Goal: Information Seeking & Learning: Find specific fact

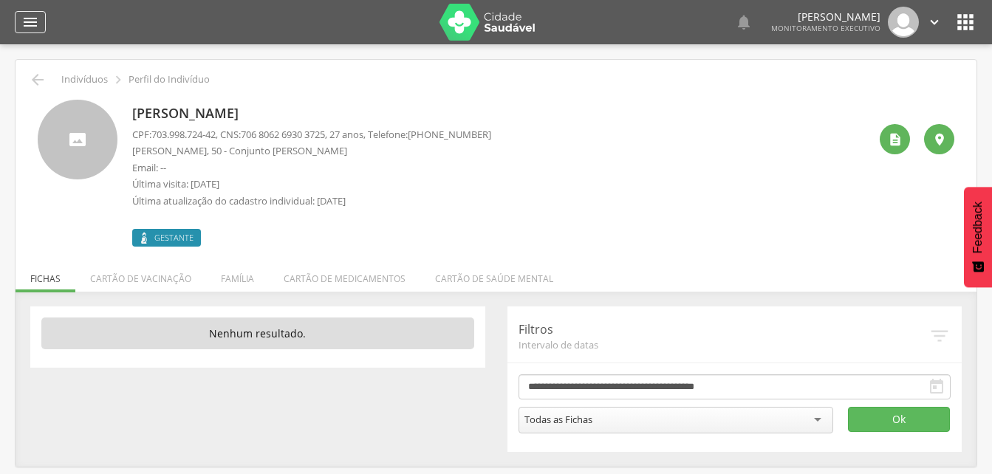
click at [35, 28] on icon "" at bounding box center [30, 22] width 18 height 18
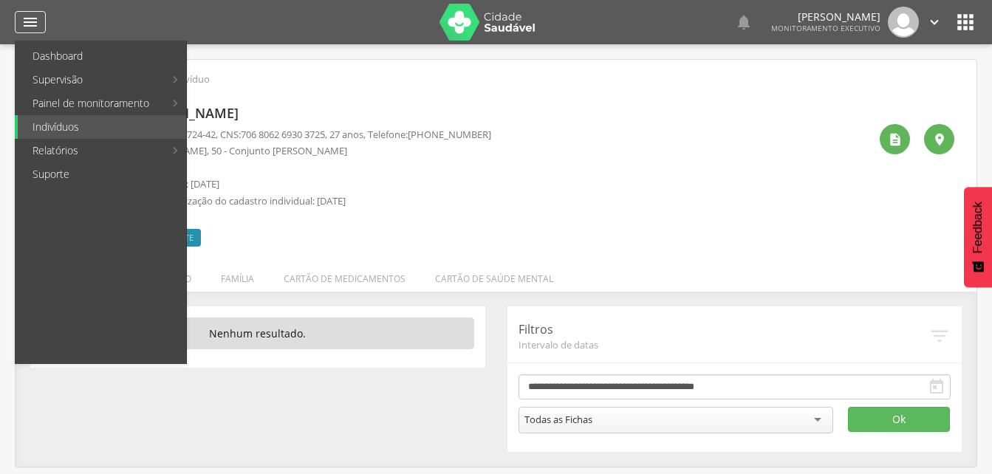
click at [31, 24] on icon "" at bounding box center [30, 22] width 18 height 18
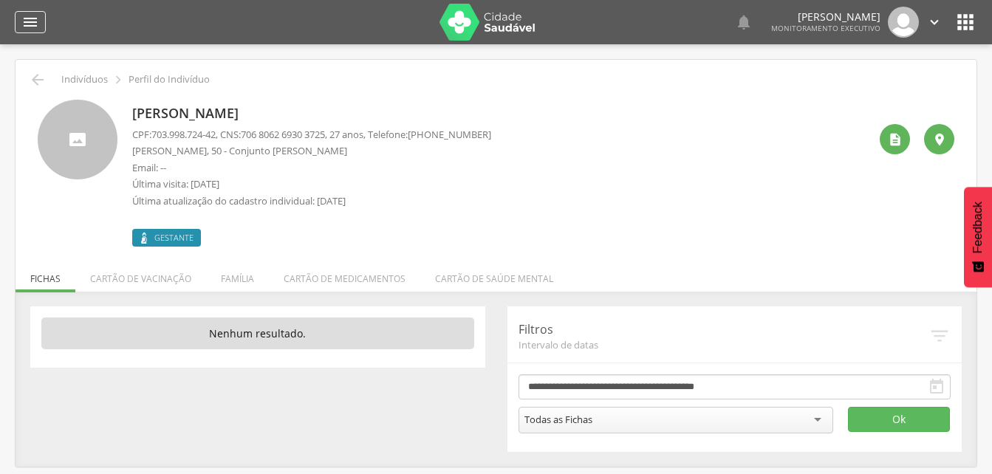
click at [27, 24] on icon "" at bounding box center [30, 22] width 18 height 18
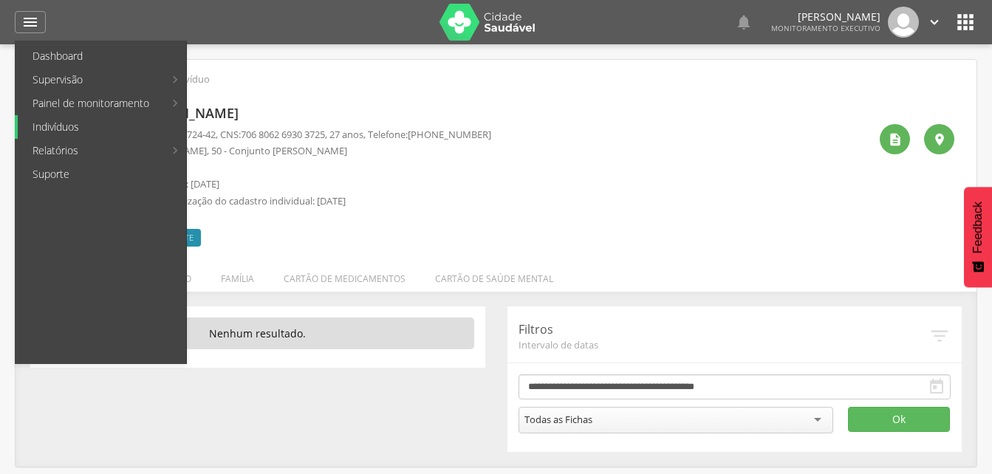
click at [64, 129] on link "Indivíduos" at bounding box center [102, 127] width 168 height 24
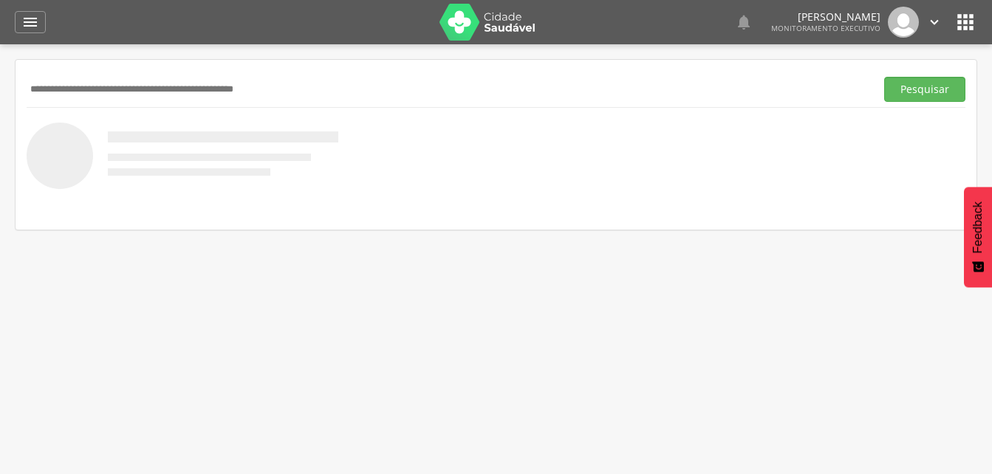
click at [56, 89] on input "text" at bounding box center [448, 89] width 843 height 25
type input "**********"
click at [934, 89] on button "Pesquisar" at bounding box center [924, 89] width 81 height 25
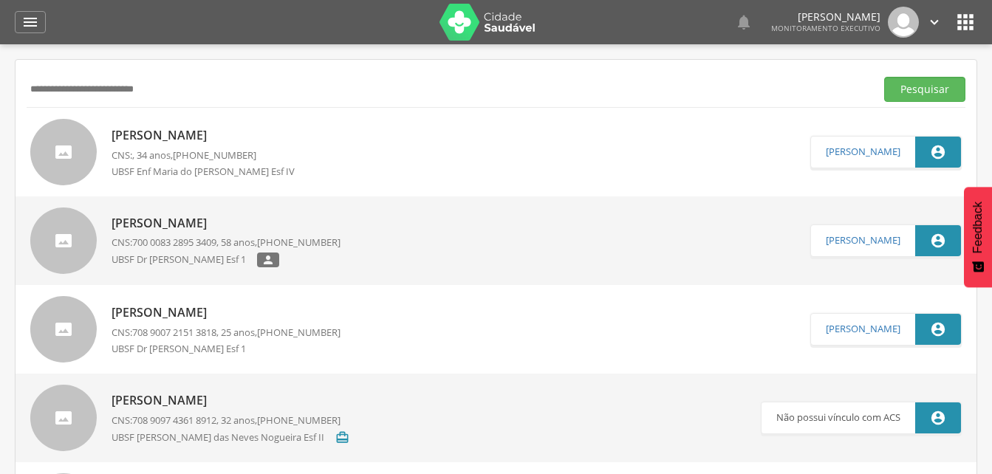
click at [180, 135] on p "José dos Santos Silva Júnior" at bounding box center [209, 135] width 194 height 17
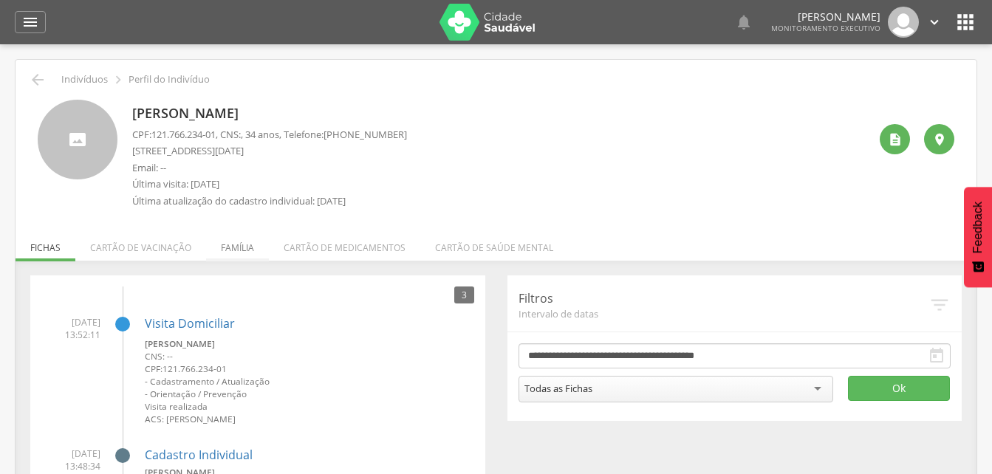
click at [240, 248] on li "Família" at bounding box center [237, 244] width 63 height 35
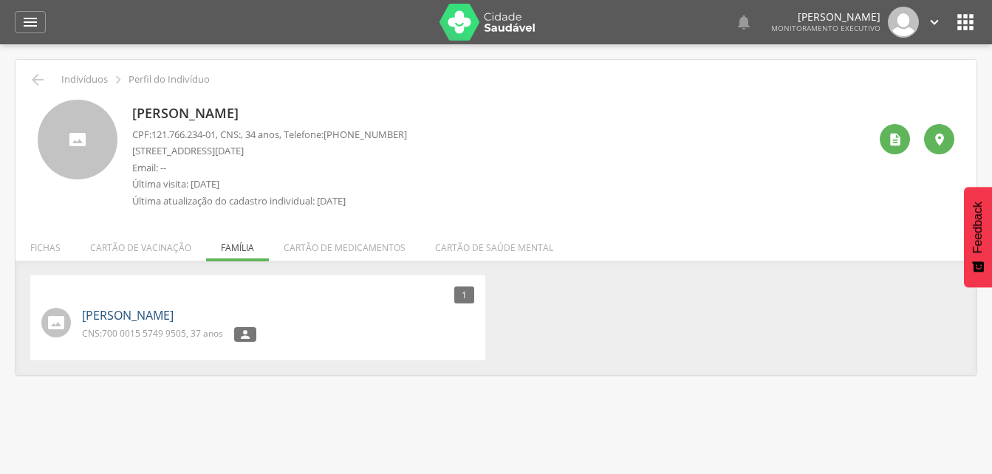
click at [117, 318] on link "Renata Lopes" at bounding box center [128, 315] width 92 height 17
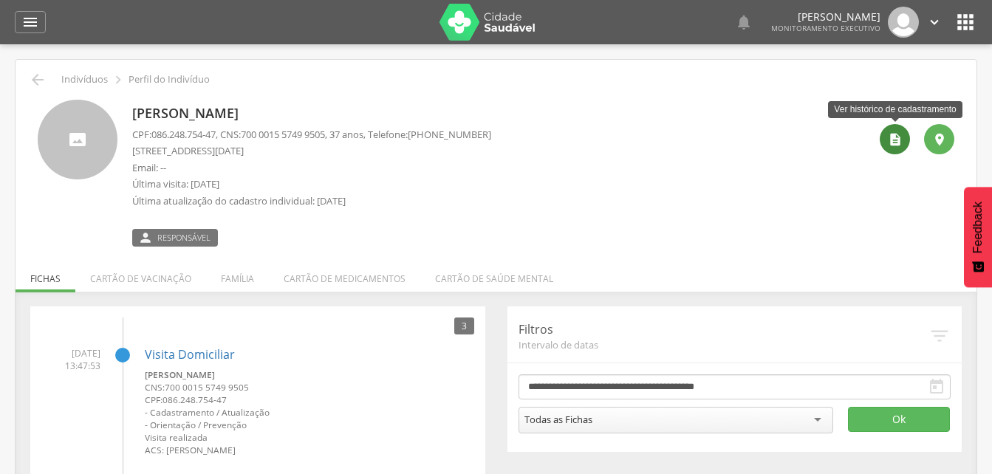
click at [901, 137] on icon "" at bounding box center [895, 139] width 15 height 15
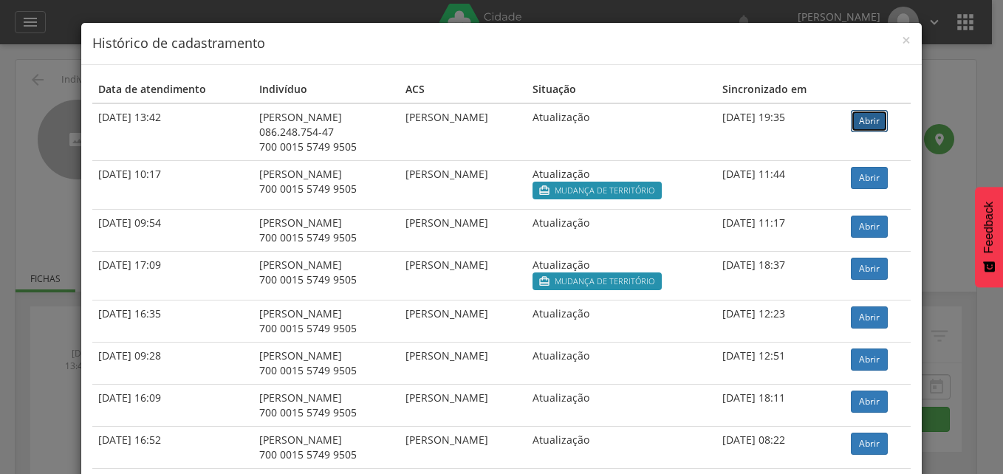
click at [875, 123] on link "Abrir" at bounding box center [869, 121] width 37 height 22
click at [909, 44] on div "× Histórico de cadastramento" at bounding box center [501, 44] width 841 height 42
click at [902, 41] on span "×" at bounding box center [906, 40] width 9 height 21
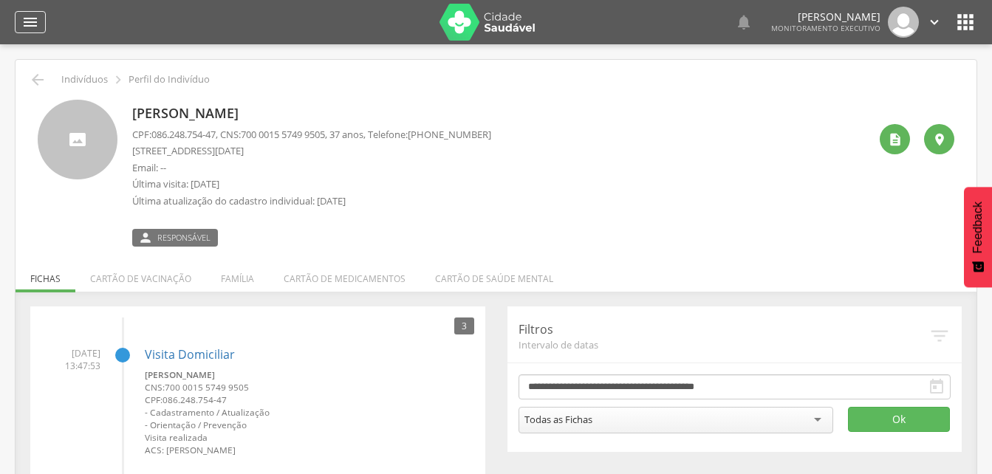
click at [21, 24] on div "" at bounding box center [30, 22] width 31 height 22
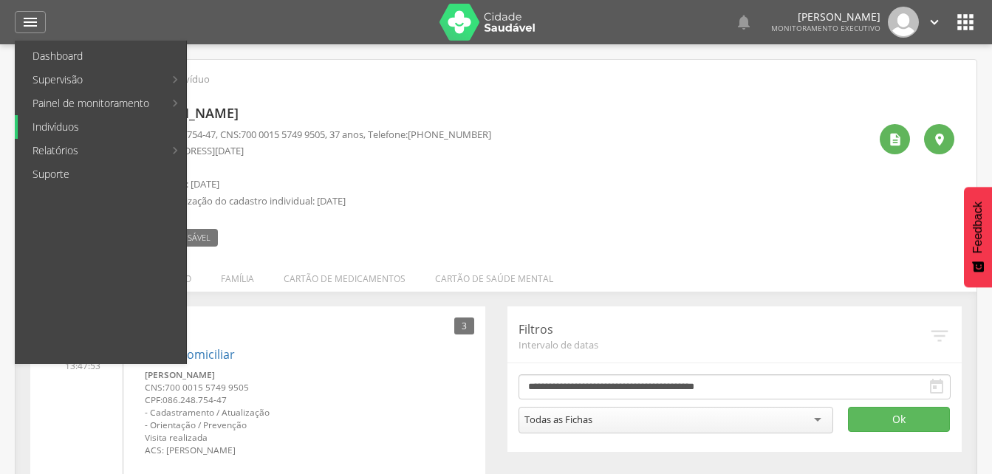
click at [55, 132] on link "Indivíduos" at bounding box center [102, 127] width 168 height 24
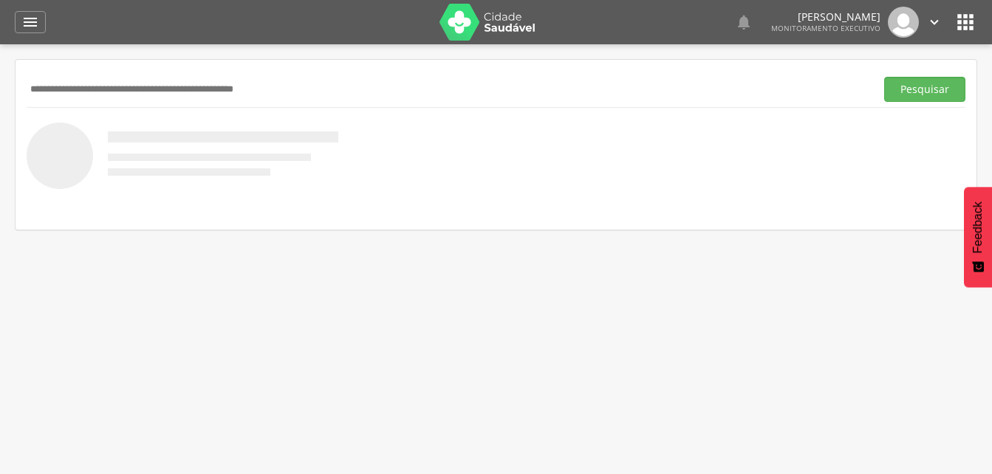
click at [72, 92] on input "text" at bounding box center [448, 89] width 843 height 25
click at [64, 86] on input "text" at bounding box center [448, 89] width 843 height 25
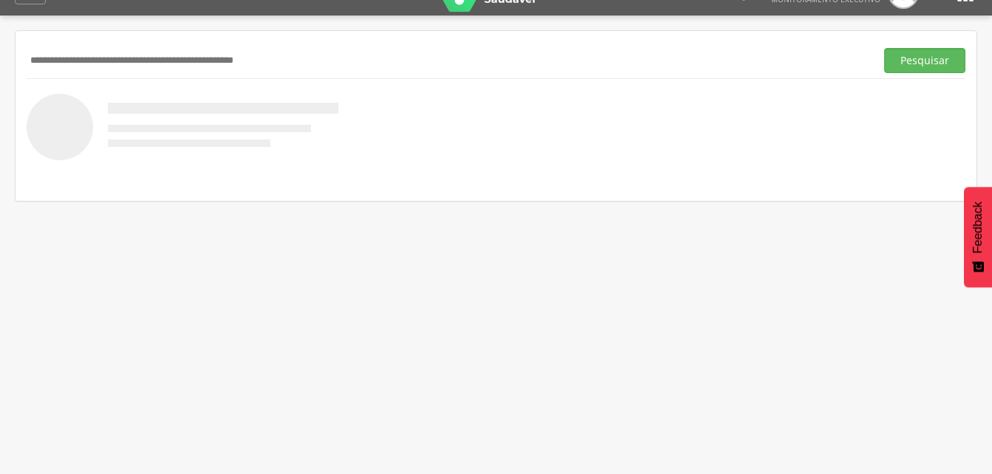
scroll to position [44, 0]
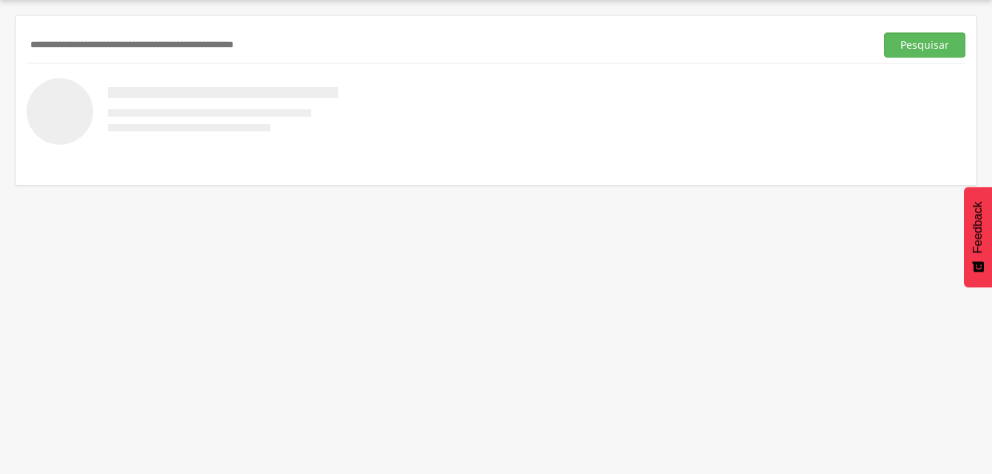
click at [61, 46] on input "text" at bounding box center [448, 45] width 843 height 25
type input "**********"
click at [933, 45] on button "Pesquisar" at bounding box center [924, 45] width 81 height 25
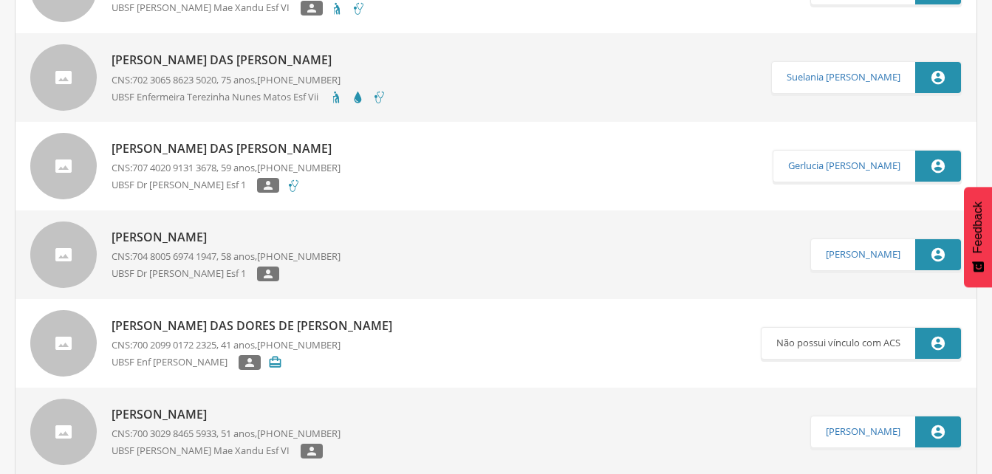
scroll to position [192, 0]
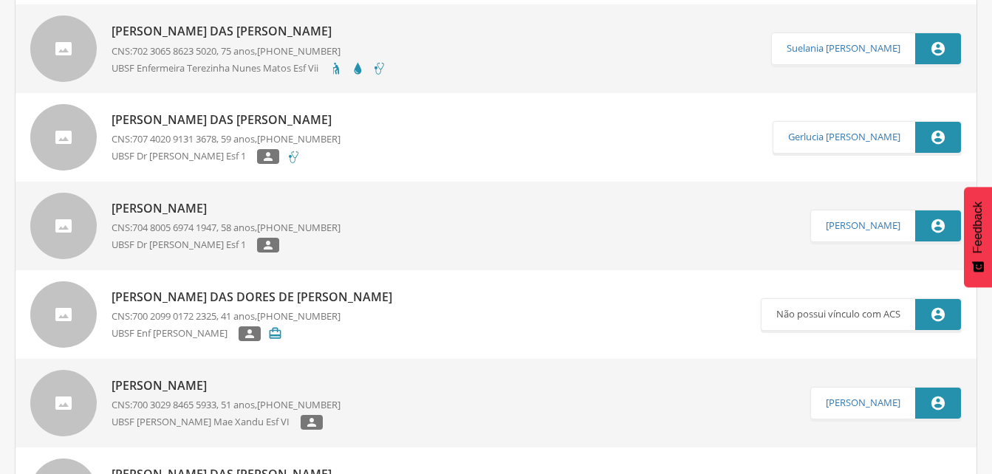
click at [230, 211] on p "Maria da Dores de Oliveira Costa Farias" at bounding box center [226, 208] width 229 height 17
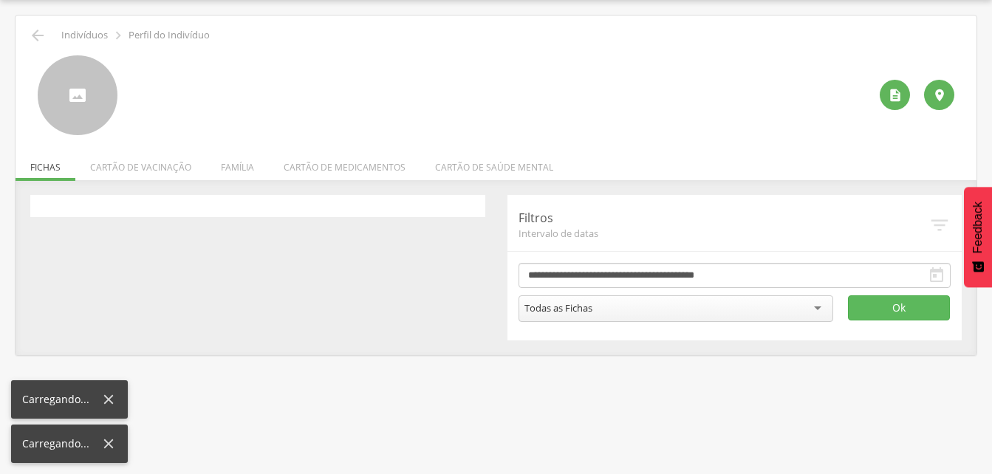
scroll to position [44, 0]
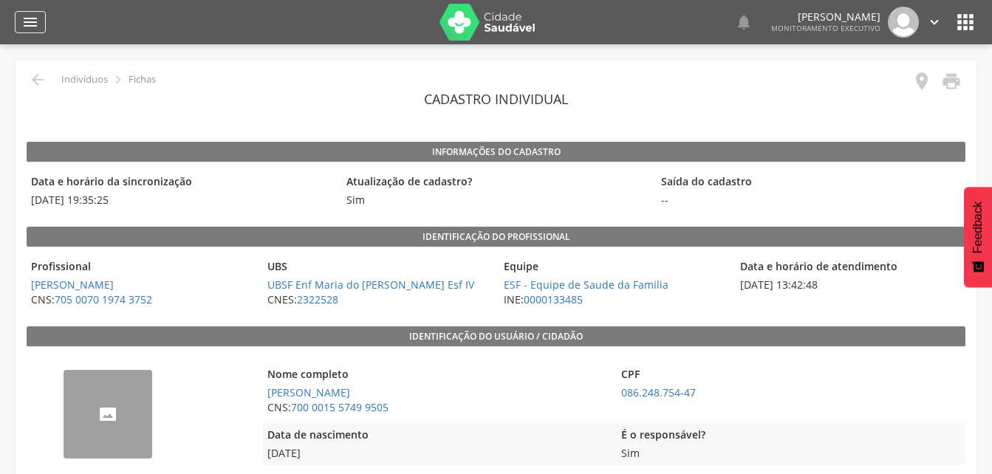
click at [28, 21] on icon "" at bounding box center [30, 22] width 18 height 18
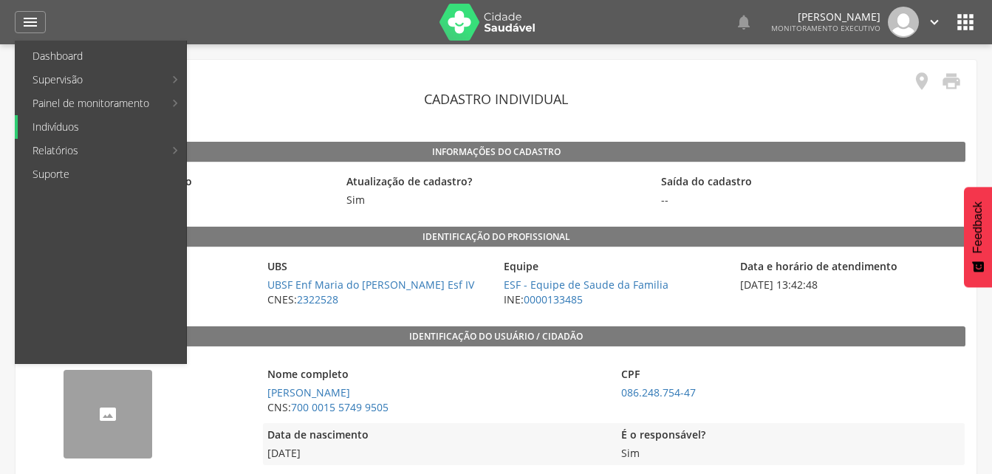
click at [63, 125] on link "Indivíduos" at bounding box center [102, 127] width 168 height 24
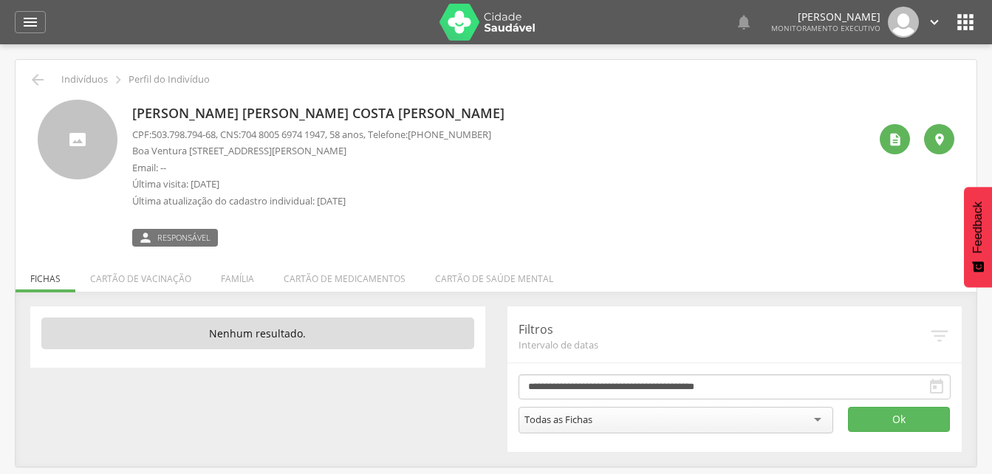
scroll to position [44, 0]
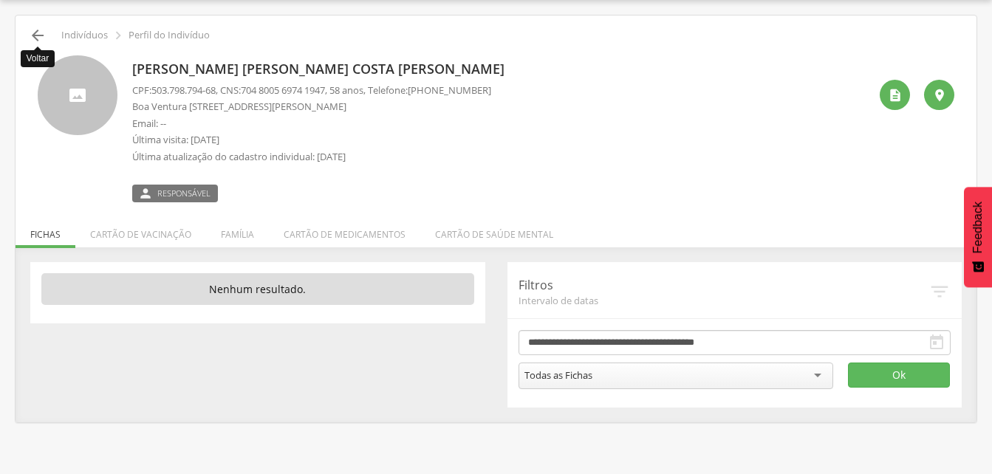
click at [38, 36] on icon "" at bounding box center [38, 36] width 18 height 18
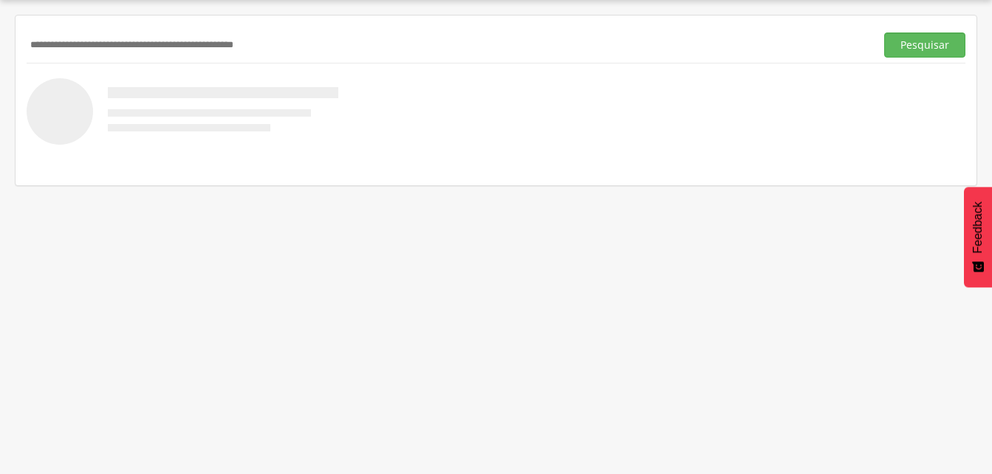
click at [91, 46] on input "text" at bounding box center [448, 45] width 843 height 25
drag, startPoint x: 909, startPoint y: 47, endPoint x: 456, endPoint y: 100, distance: 456.8
click at [908, 50] on button "Pesquisar" at bounding box center [924, 45] width 81 height 25
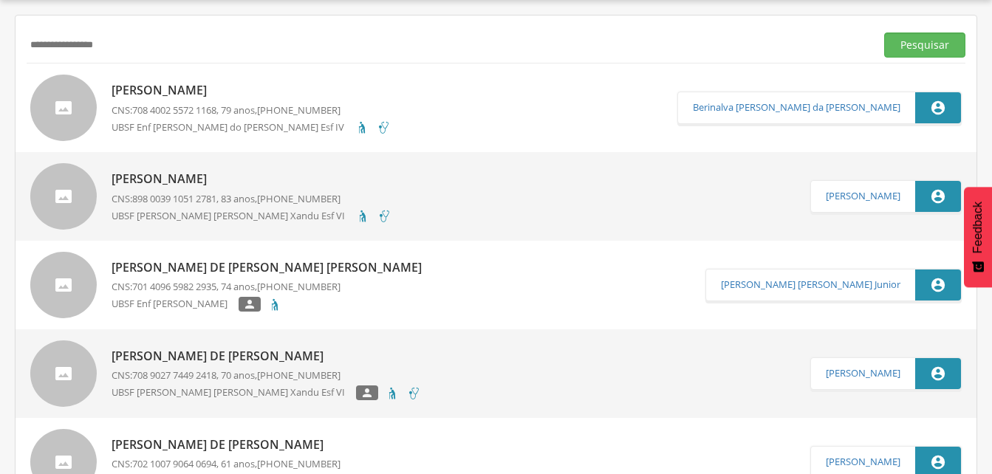
click at [205, 109] on span "708 4002 5572 1168" at bounding box center [174, 109] width 84 height 13
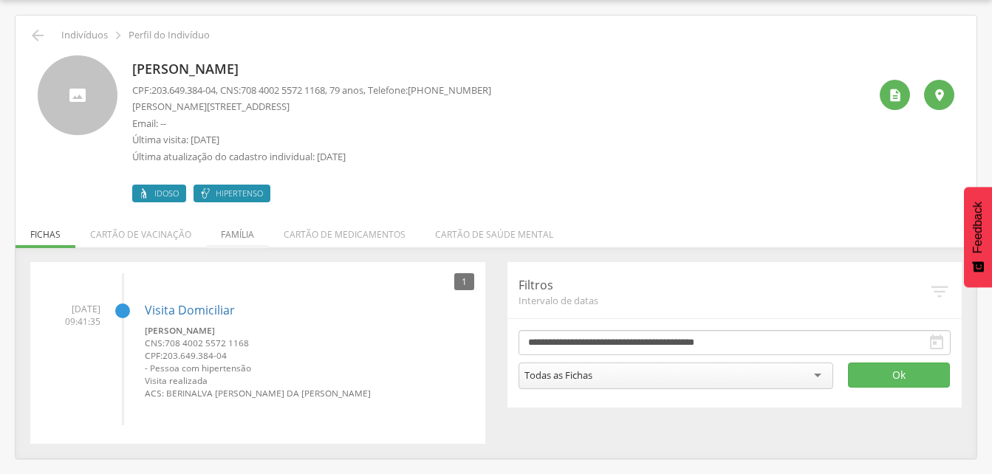
click at [241, 235] on li "Família" at bounding box center [237, 231] width 63 height 35
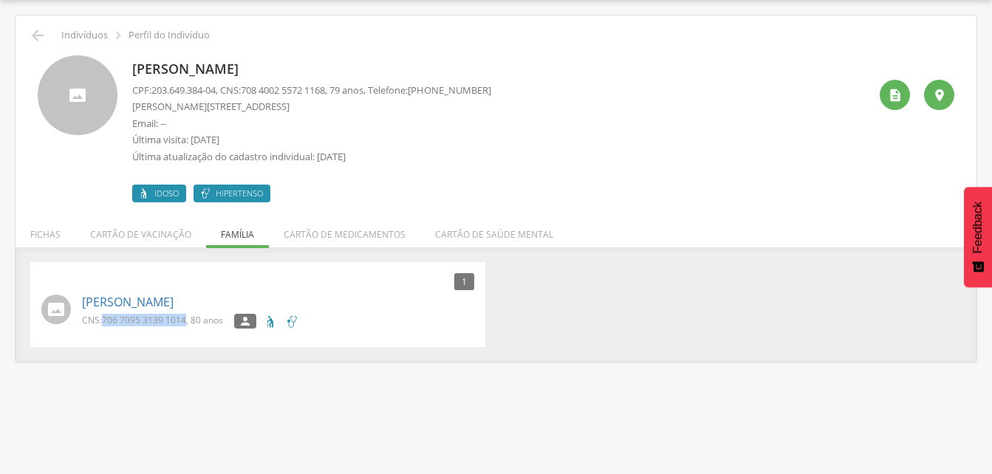
drag, startPoint x: 102, startPoint y: 318, endPoint x: 185, endPoint y: 324, distance: 83.7
click at [185, 324] on p "CNS: 706 7095 3139 1014 , 80 anos" at bounding box center [152, 320] width 141 height 13
drag, startPoint x: 185, startPoint y: 324, endPoint x: 173, endPoint y: 320, distance: 13.1
copy p "706 7095 3139 1014"
click at [235, 233] on ul "Fichas Cartão de vacinação Família Cartão de medicamentos Cartão de saúde mental" at bounding box center [496, 234] width 961 height 13
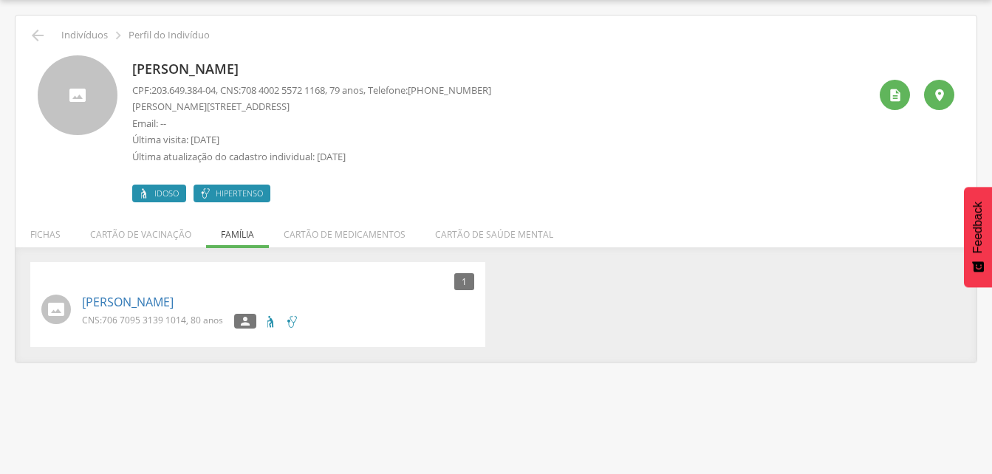
click at [241, 239] on ul "Fichas Cartão de vacinação Família Cartão de medicamentos Cartão de saúde mental" at bounding box center [496, 234] width 961 height 13
click at [38, 32] on icon "" at bounding box center [38, 36] width 18 height 18
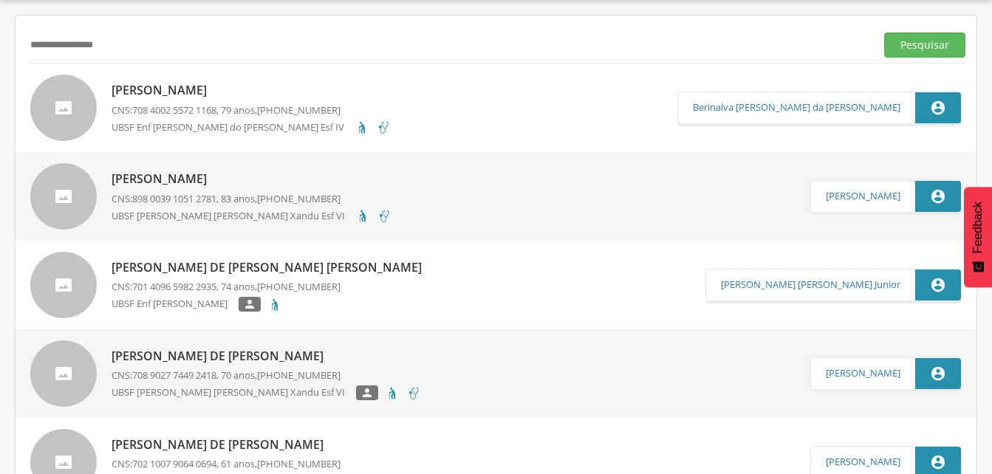
click at [130, 54] on input "**********" at bounding box center [448, 45] width 843 height 25
type input "*"
type input "**********"
click at [913, 47] on button "Pesquisar" at bounding box center [924, 45] width 81 height 25
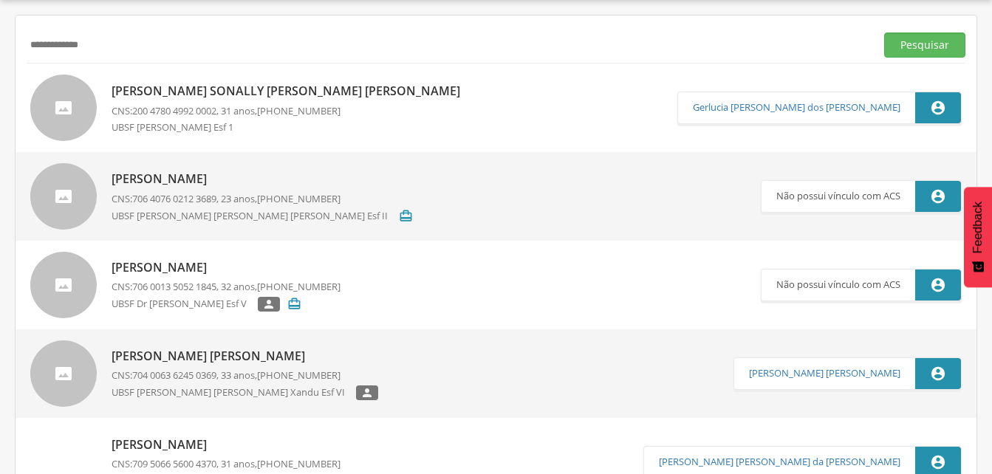
click at [233, 106] on p "CNS: 200 4780 4992 0002 , 31 anos, (81) 98116-7880" at bounding box center [290, 111] width 356 height 14
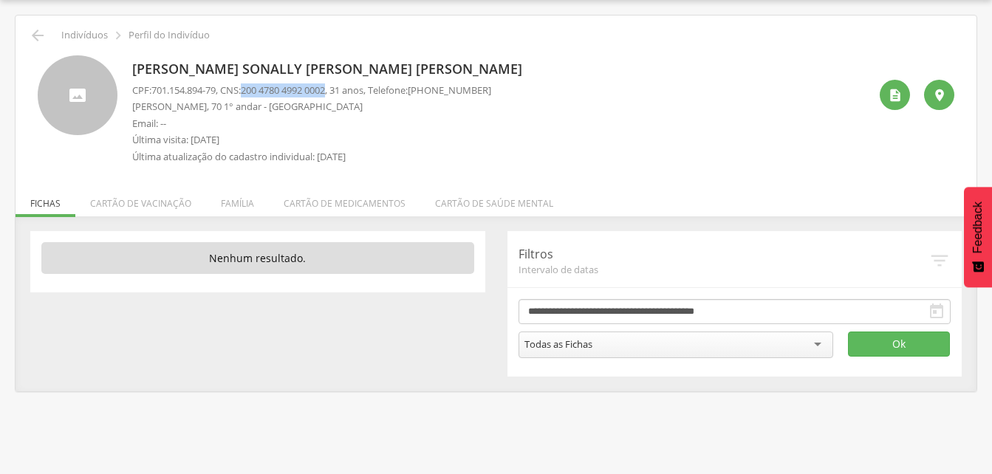
drag, startPoint x: 250, startPoint y: 89, endPoint x: 340, endPoint y: 91, distance: 90.1
click at [340, 91] on p "CPF: 701.154.894-79 , CNS: 200 4780 4992 0002 , 31 anos, Telefone: (81) 98116-7…" at bounding box center [311, 90] width 359 height 14
drag, startPoint x: 340, startPoint y: 91, endPoint x: 329, endPoint y: 91, distance: 11.1
copy p "200 4780 4992 0002"
click at [491, 49] on div "Erika Sonally Gonçalves da Silva CPF: 701.154.894-79 , CNS: 200 4780 4992 0002 …" at bounding box center [496, 107] width 939 height 127
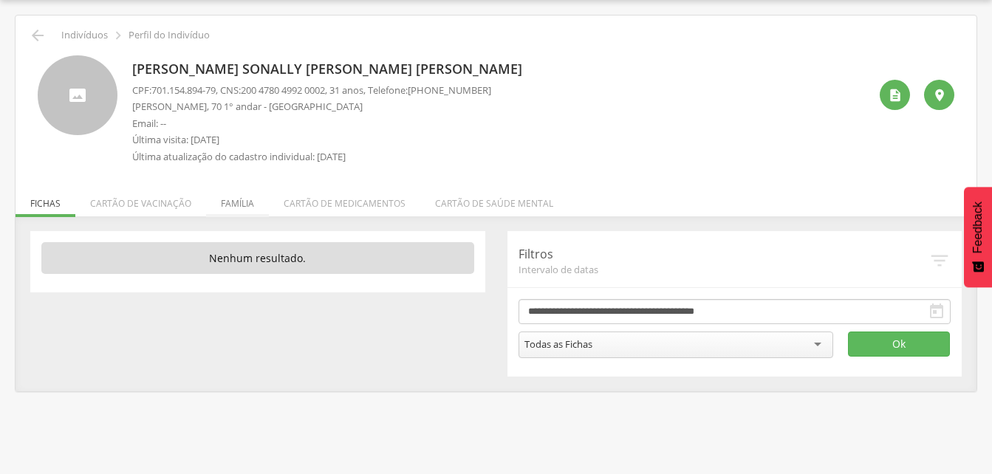
click at [232, 209] on li "Família" at bounding box center [237, 199] width 63 height 35
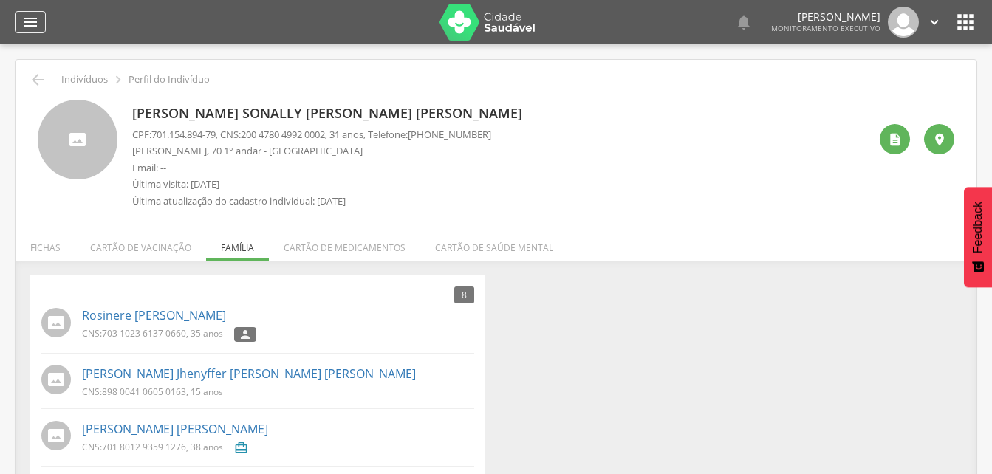
click at [30, 20] on icon "" at bounding box center [30, 22] width 18 height 18
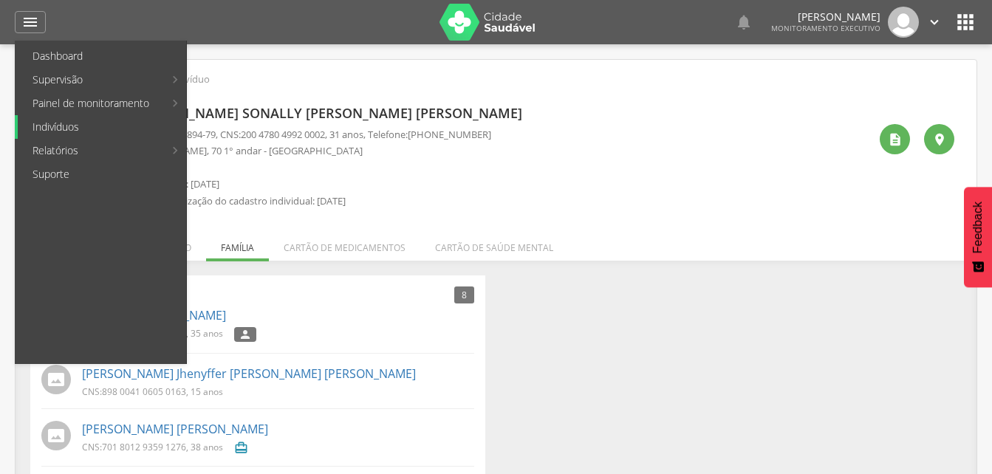
click at [65, 126] on link "Indivíduos" at bounding box center [102, 127] width 168 height 24
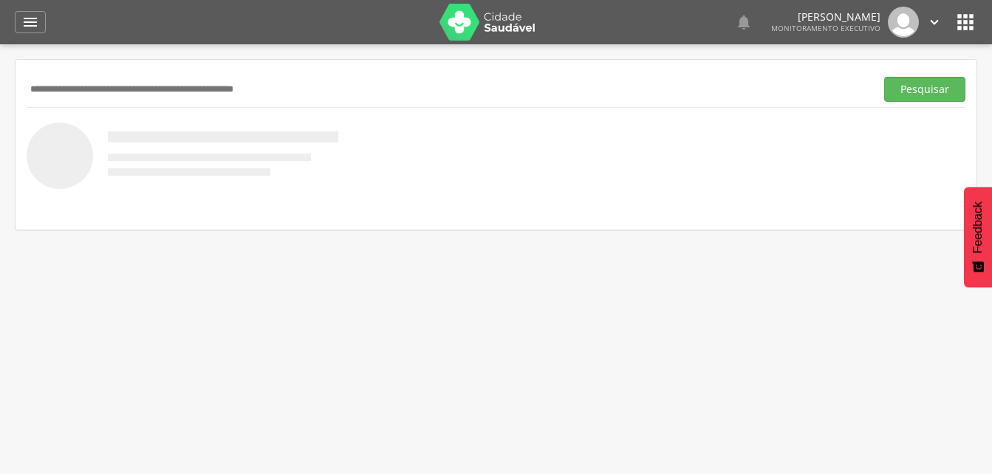
click at [51, 87] on input "text" at bounding box center [448, 89] width 843 height 25
click at [926, 84] on button "Pesquisar" at bounding box center [924, 89] width 81 height 25
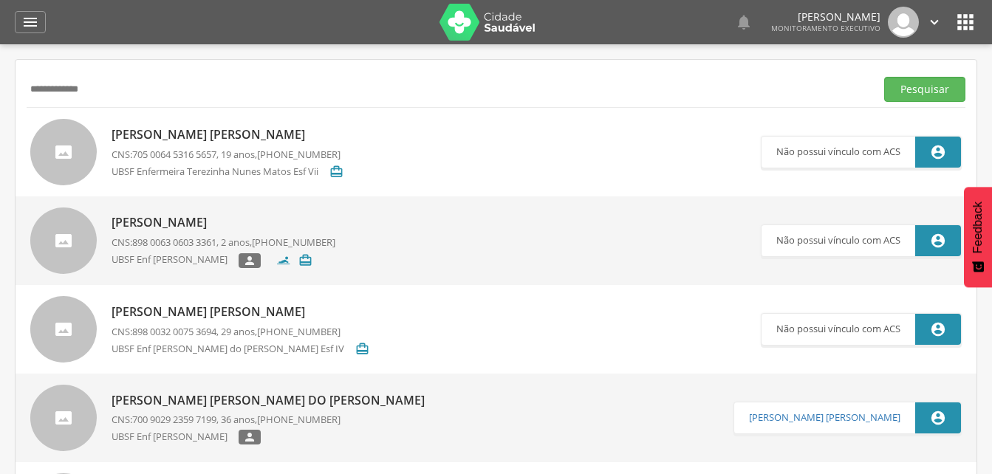
click at [228, 154] on p "CNS: 705 0064 5316 5657 , 19 anos, (99) 99999-9999" at bounding box center [228, 155] width 232 height 14
click at [109, 90] on input "**********" at bounding box center [448, 89] width 843 height 25
type input "*"
click at [901, 96] on button "Pesquisar" at bounding box center [924, 89] width 81 height 25
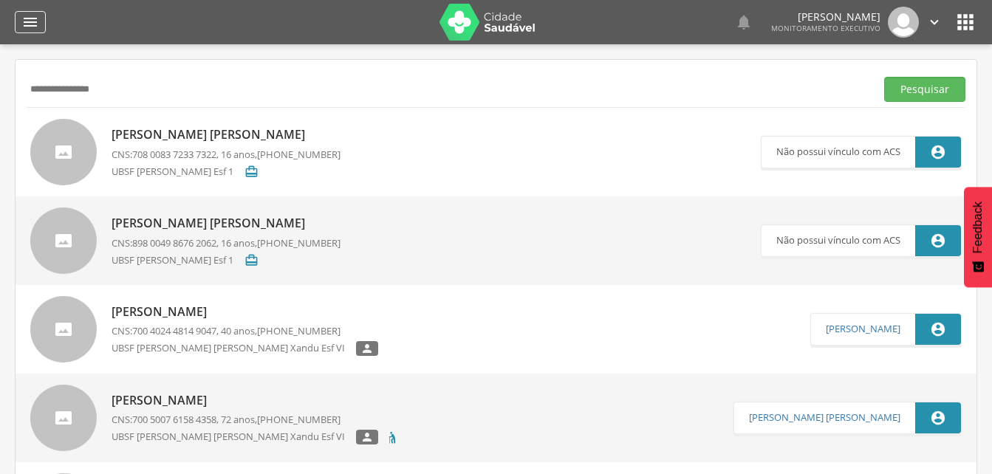
click at [28, 24] on icon "" at bounding box center [30, 22] width 18 height 18
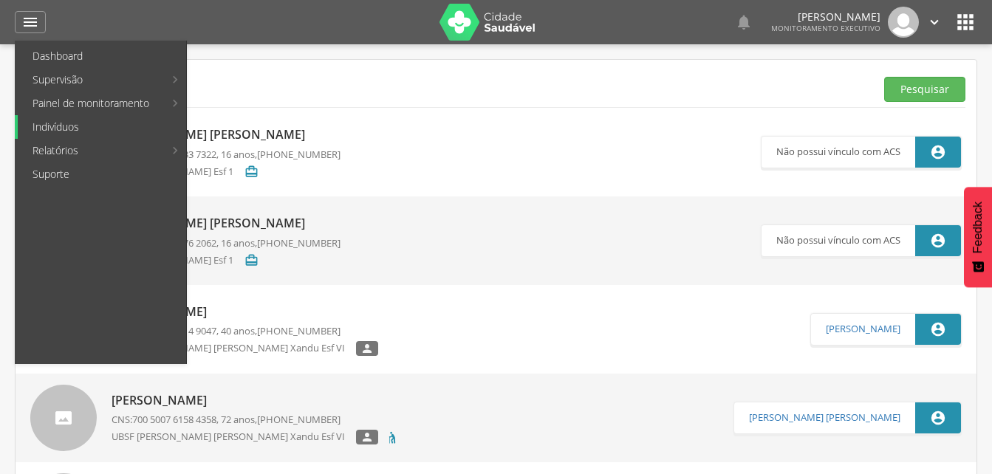
click at [84, 128] on link "Indivíduos" at bounding box center [102, 127] width 168 height 24
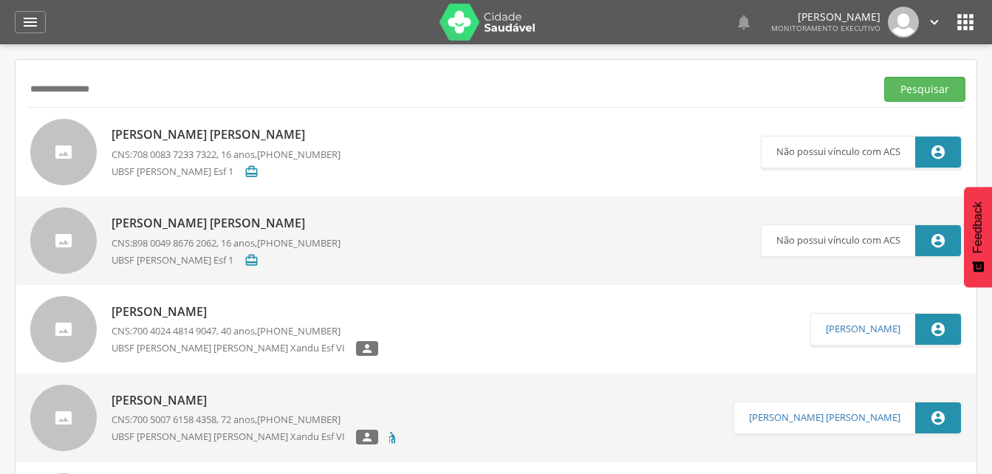
click at [131, 85] on input "**********" at bounding box center [448, 89] width 843 height 25
type input "*"
drag, startPoint x: 912, startPoint y: 92, endPoint x: 884, endPoint y: 109, distance: 32.8
click at [912, 92] on button "Pesquisar" at bounding box center [924, 89] width 81 height 25
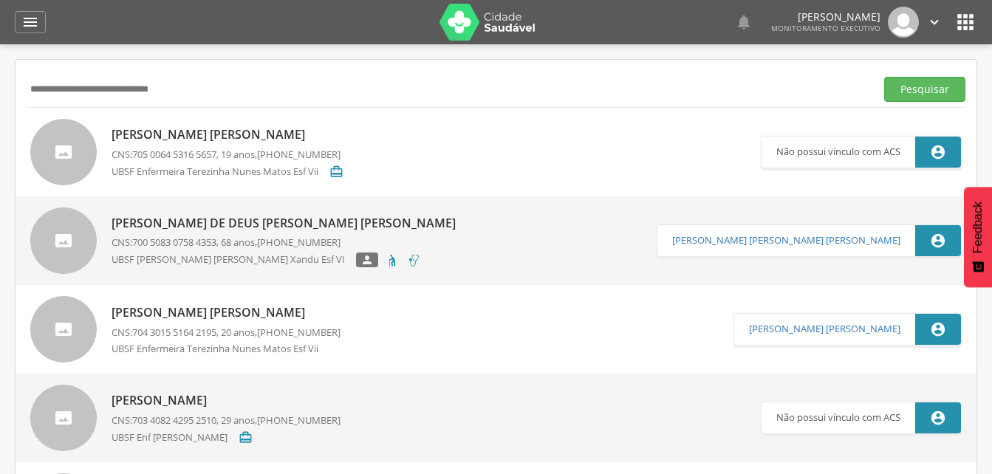
click at [241, 124] on div "Amanda Raquel Almeida de Queiroz CNS: 705 0064 5316 5657 , 19 anos, (99) 99999-…" at bounding box center [228, 152] width 232 height 60
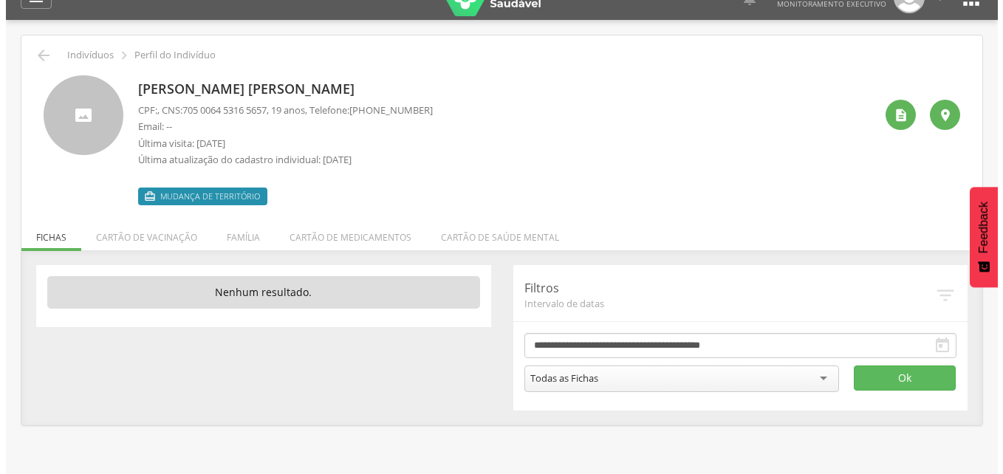
scroll to position [44, 0]
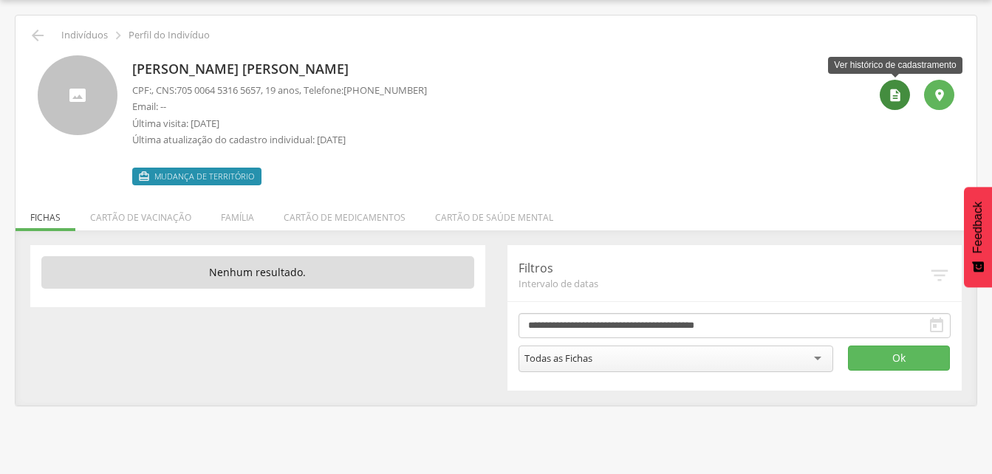
click at [894, 98] on icon "" at bounding box center [895, 95] width 15 height 15
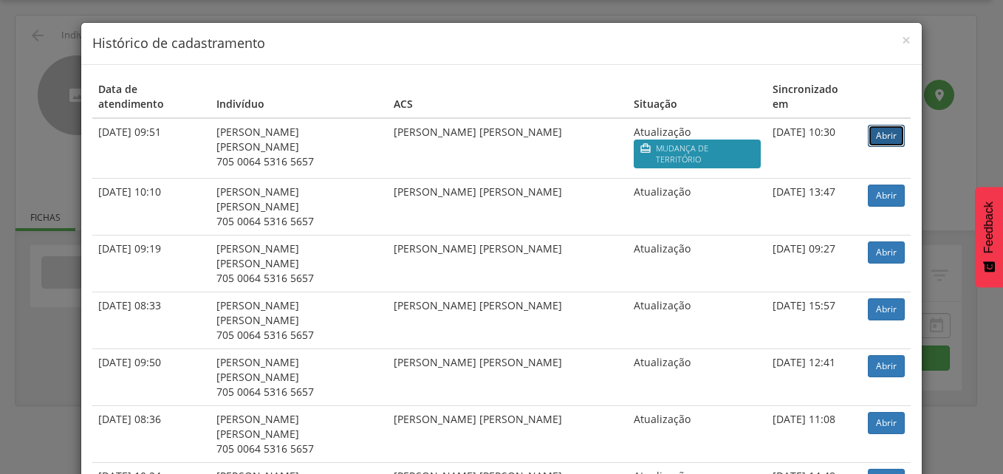
click at [879, 125] on link "Abrir" at bounding box center [886, 136] width 37 height 22
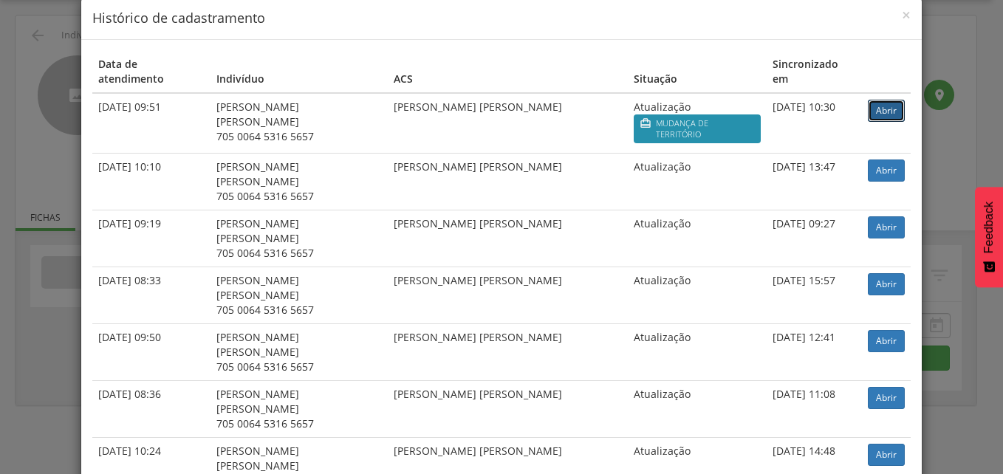
scroll to position [0, 0]
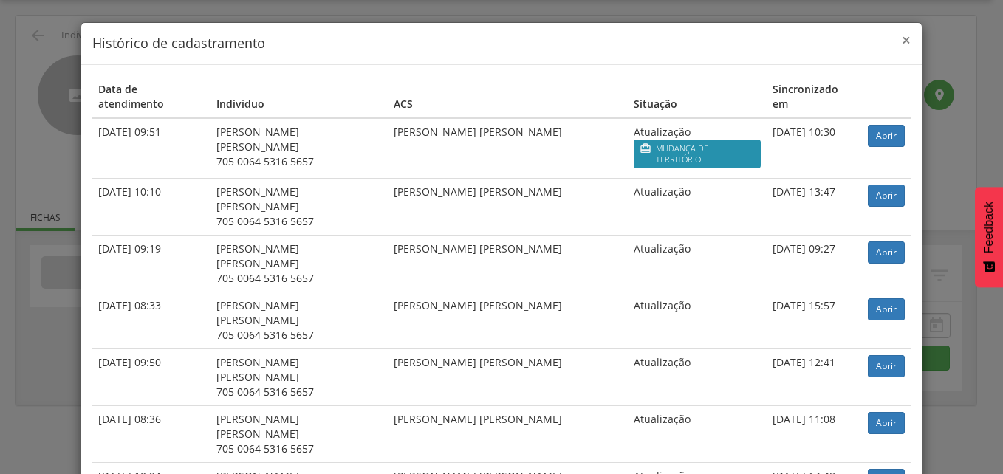
click at [902, 38] on span "×" at bounding box center [906, 40] width 9 height 21
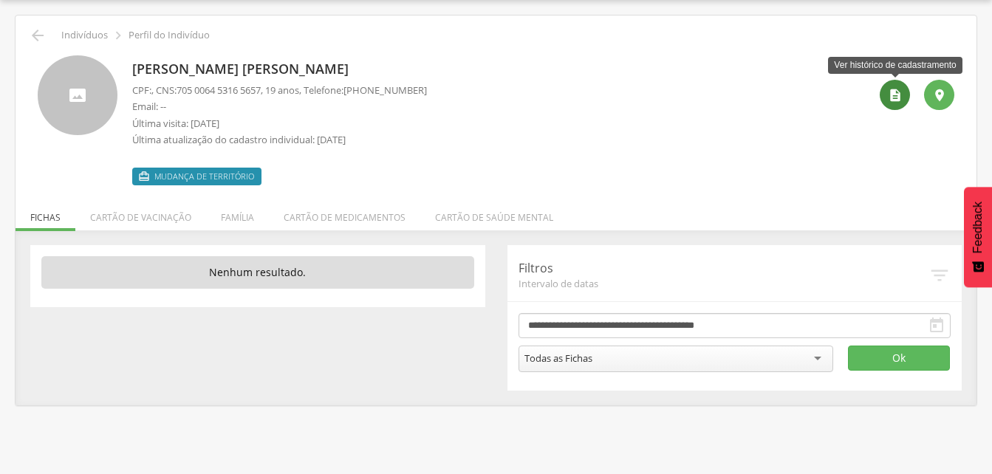
click at [900, 89] on icon "" at bounding box center [895, 95] width 15 height 15
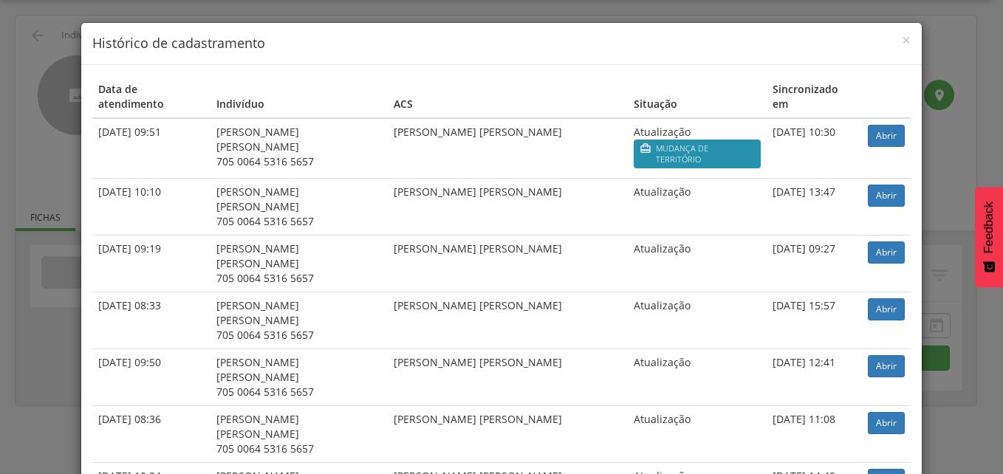
click at [895, 37] on h4 "Histórico de cadastramento" at bounding box center [501, 43] width 819 height 19
click at [870, 125] on link "Abrir" at bounding box center [886, 136] width 37 height 22
click at [902, 40] on span "×" at bounding box center [906, 40] width 9 height 21
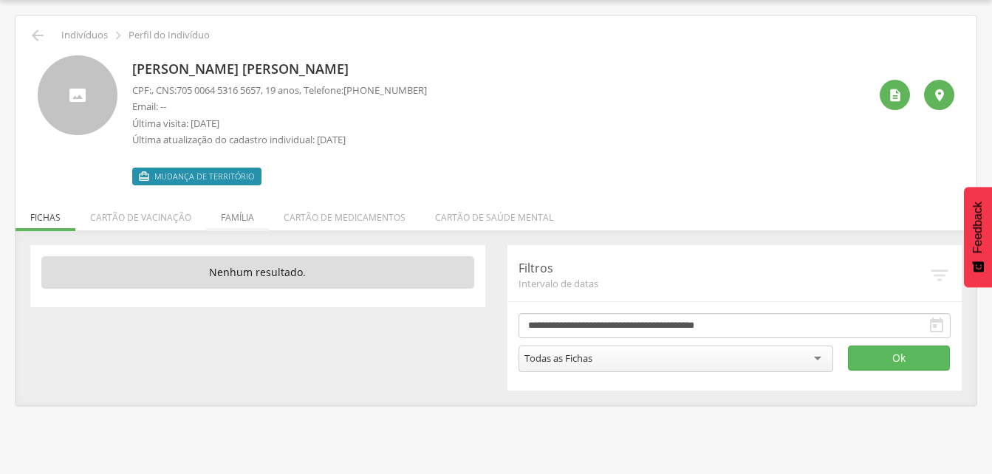
click at [239, 221] on li "Família" at bounding box center [237, 214] width 63 height 35
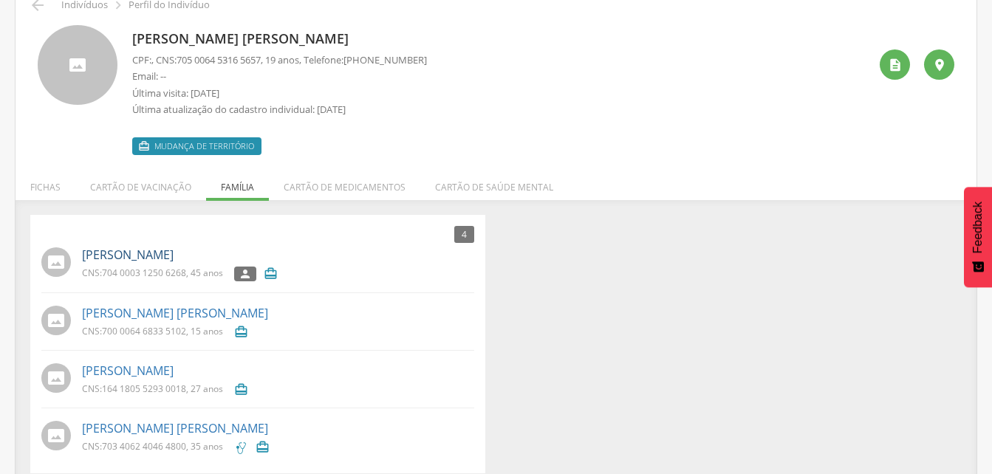
scroll to position [89, 0]
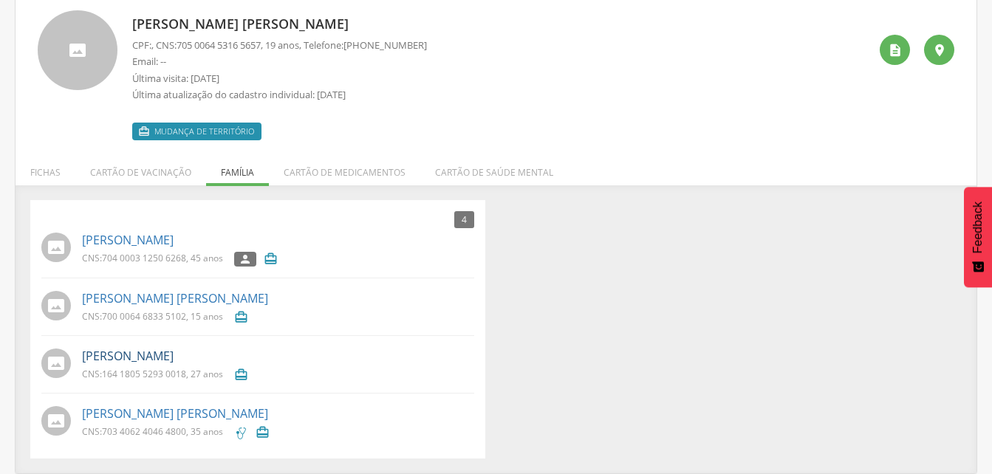
click at [174, 355] on link "Moises Henrique de Almeida" at bounding box center [128, 356] width 92 height 17
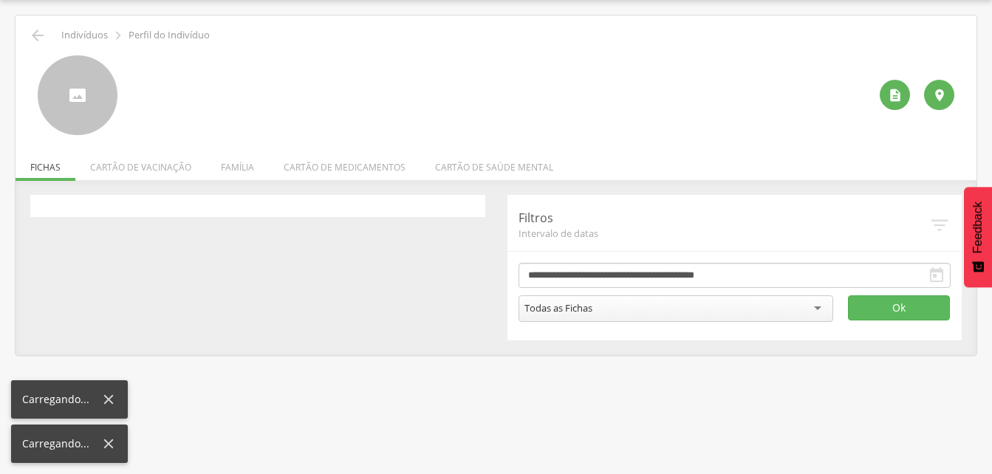
scroll to position [44, 0]
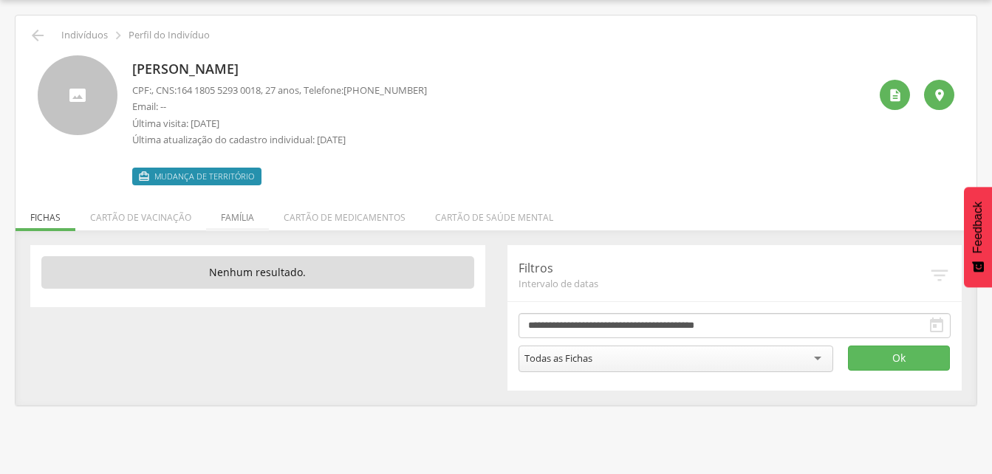
click at [236, 219] on li "Família" at bounding box center [237, 214] width 63 height 35
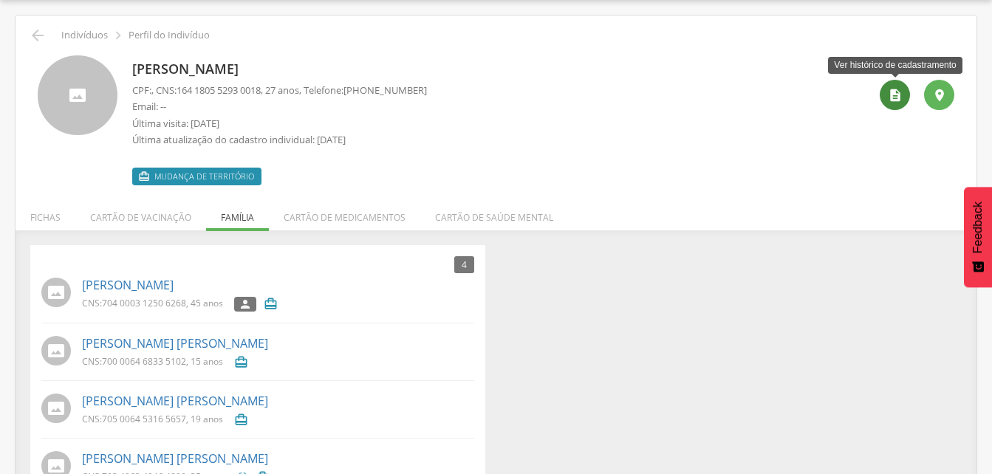
click at [889, 94] on icon "" at bounding box center [895, 95] width 15 height 15
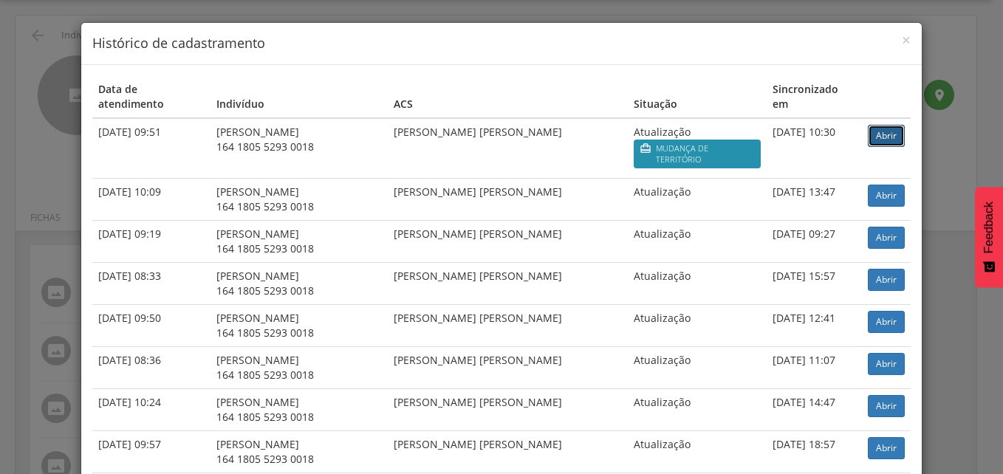
click at [877, 125] on link "Abrir" at bounding box center [886, 136] width 37 height 22
click at [904, 36] on span "×" at bounding box center [906, 40] width 9 height 21
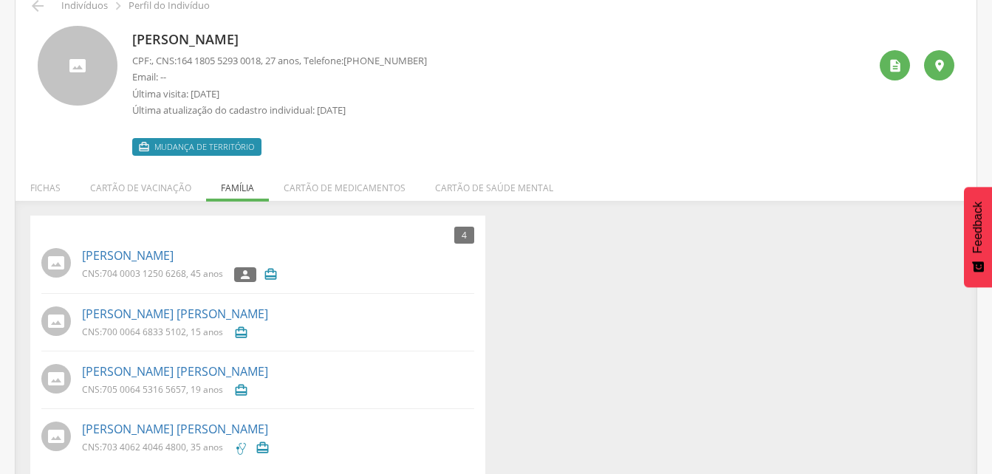
scroll to position [89, 0]
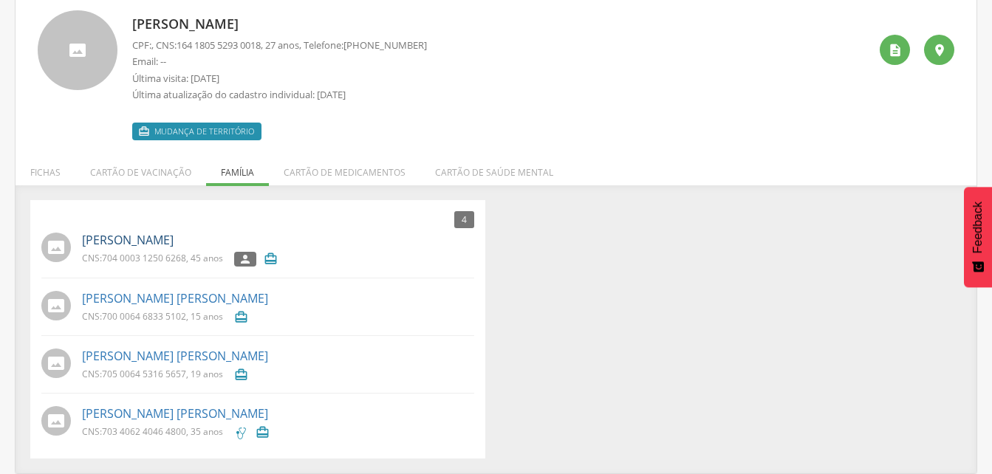
click at [174, 241] on link "[PERSON_NAME]" at bounding box center [128, 240] width 92 height 17
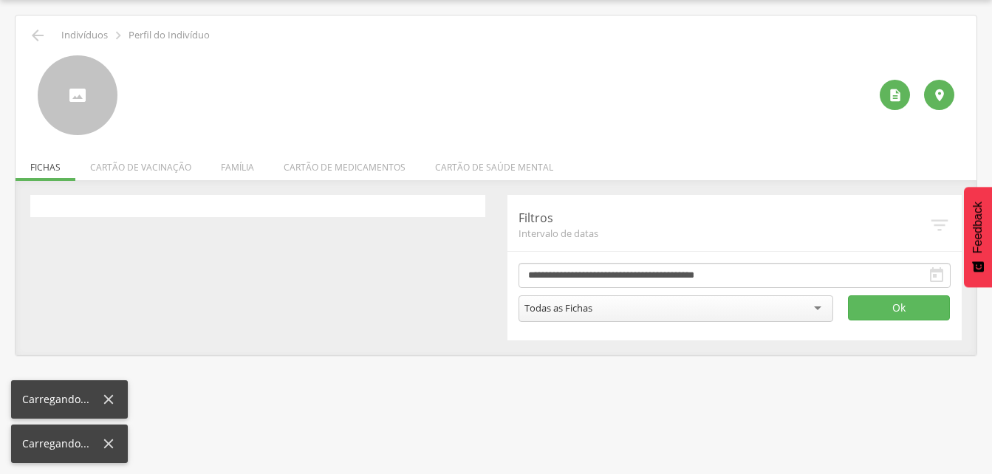
scroll to position [44, 0]
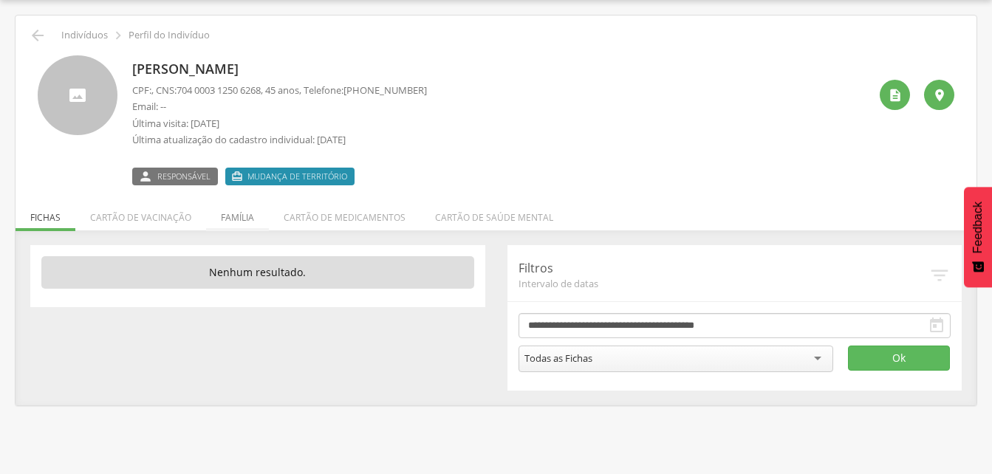
click at [235, 219] on li "Família" at bounding box center [237, 214] width 63 height 35
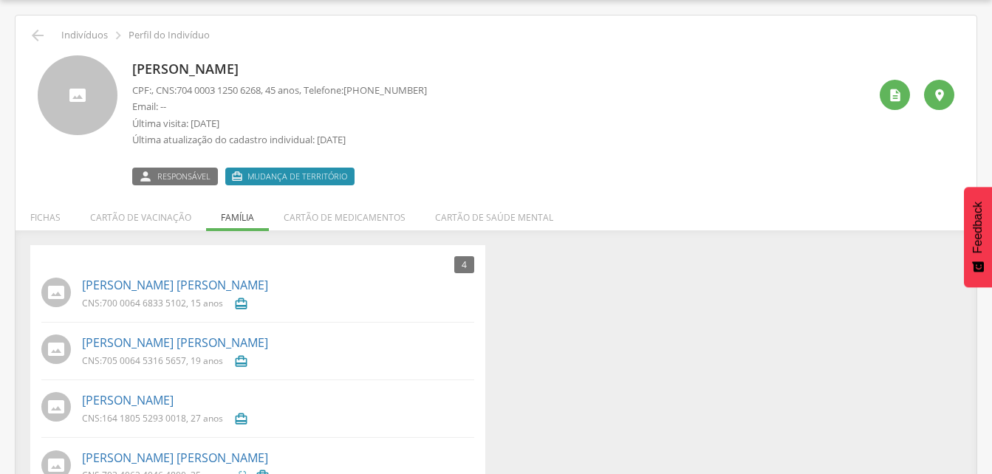
scroll to position [88, 0]
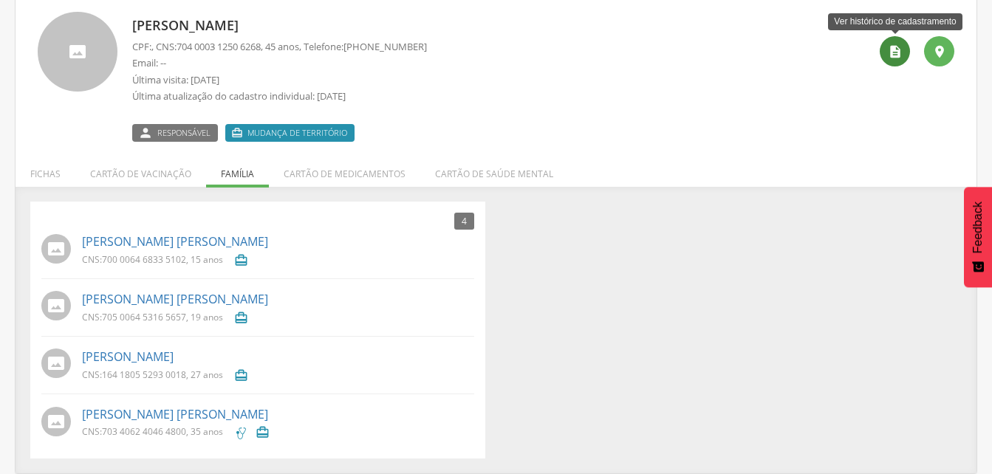
click at [889, 52] on icon "" at bounding box center [895, 51] width 15 height 15
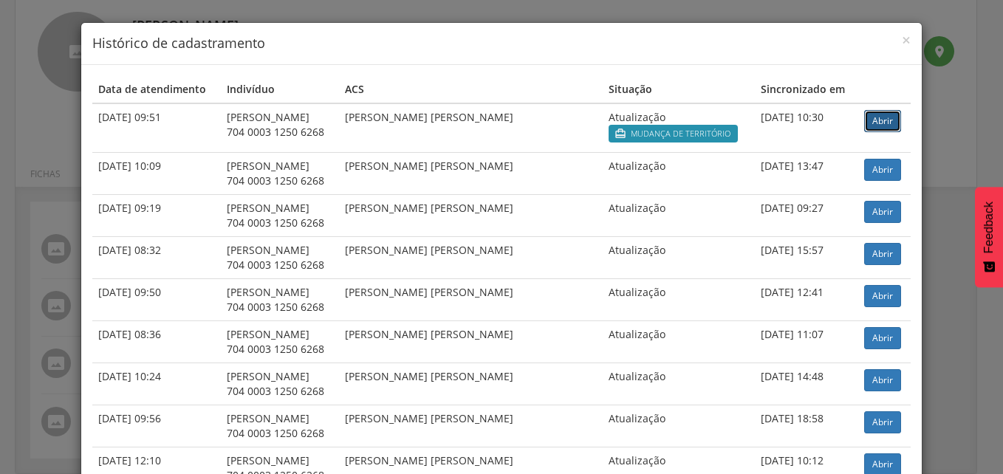
click at [872, 120] on link "Abrir" at bounding box center [882, 121] width 37 height 22
click at [902, 39] on span "×" at bounding box center [906, 40] width 9 height 21
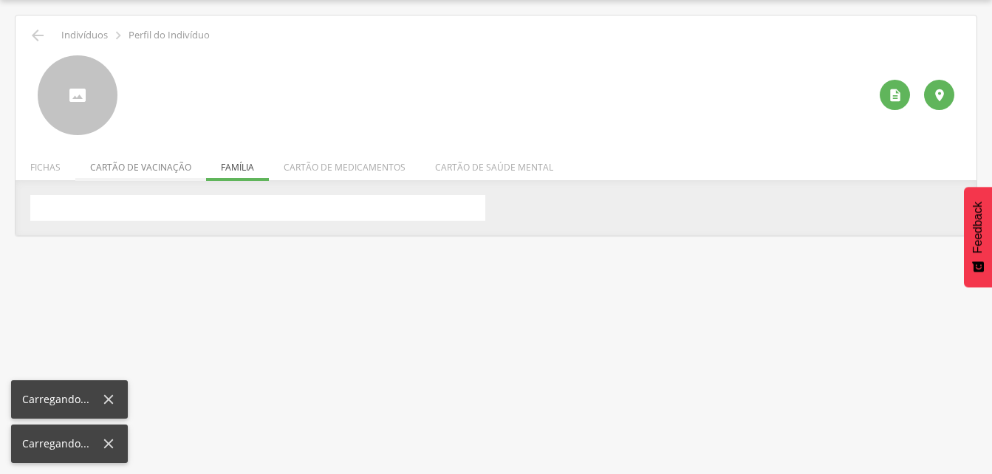
scroll to position [88, 0]
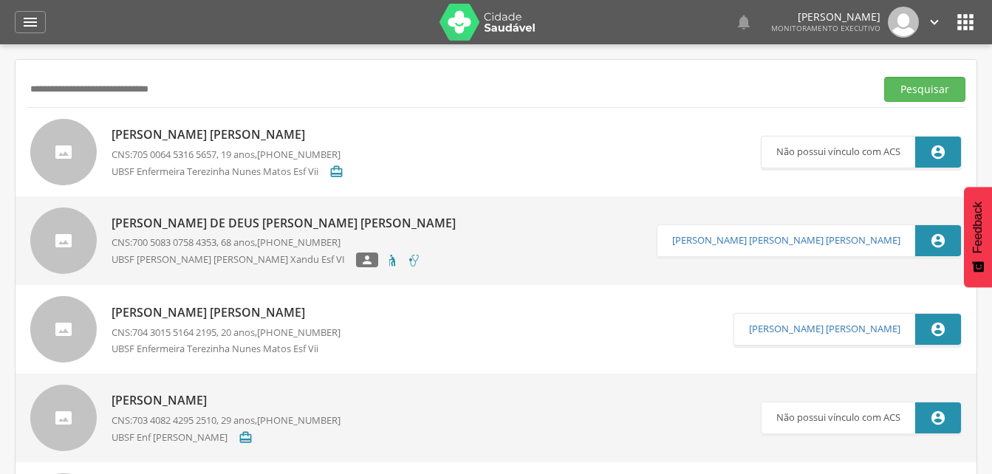
click at [208, 95] on input "**********" at bounding box center [448, 89] width 843 height 25
click at [35, 91] on input "**********" at bounding box center [448, 89] width 843 height 25
type input "**********"
drag, startPoint x: 913, startPoint y: 86, endPoint x: 838, endPoint y: 107, distance: 78.1
click at [914, 86] on button "Pesquisar" at bounding box center [924, 89] width 81 height 25
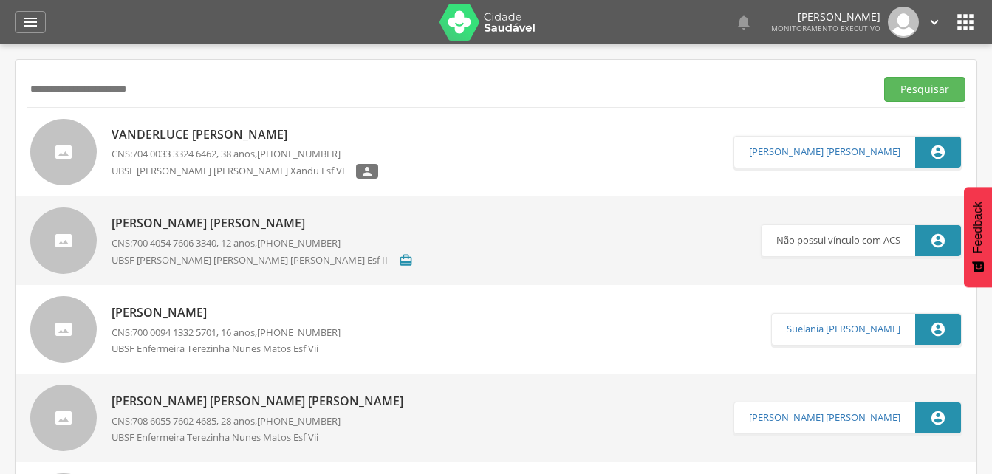
click at [203, 140] on p "Vanderluce Italiano Almeida" at bounding box center [245, 134] width 267 height 17
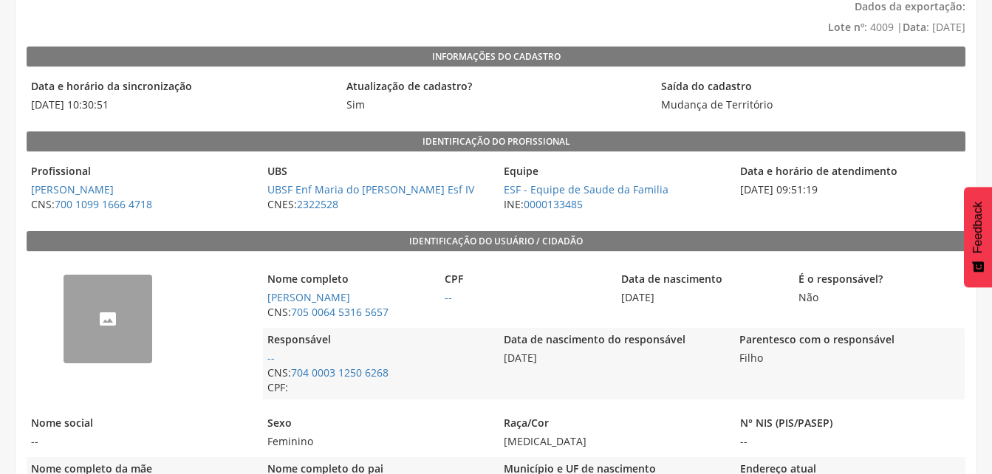
scroll to position [95, 0]
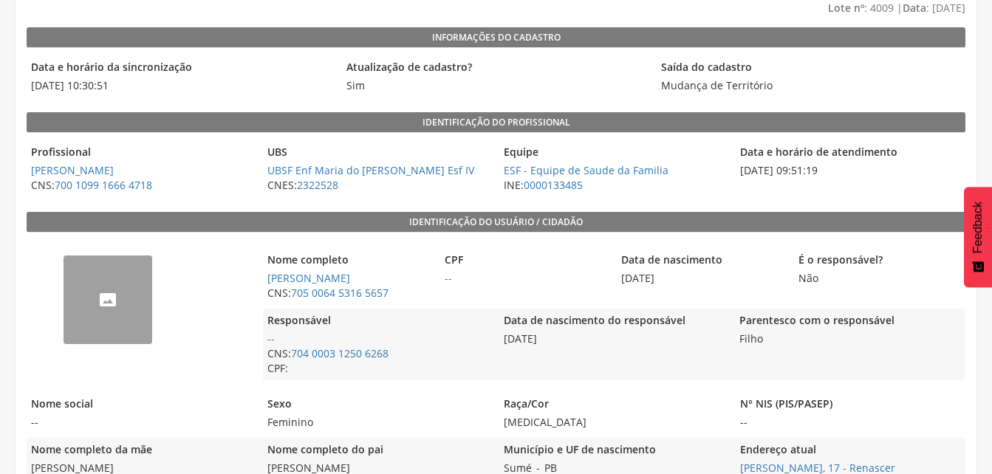
scroll to position [134, 0]
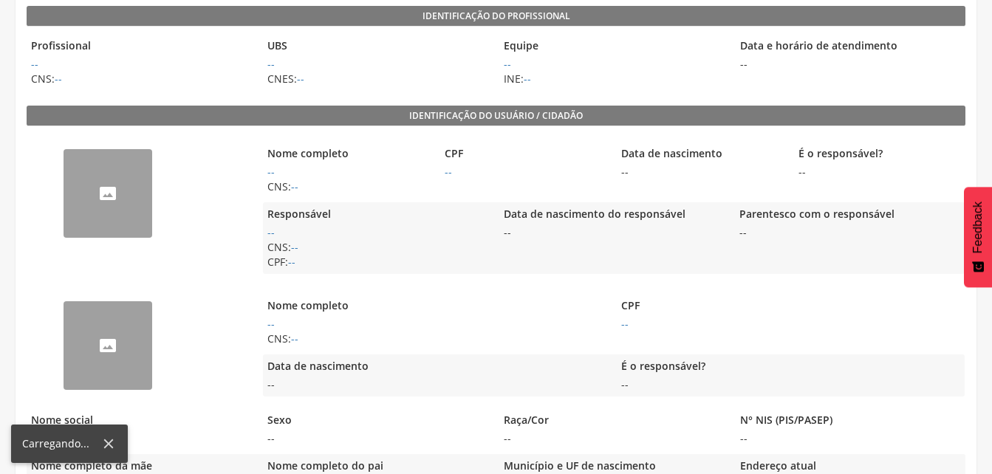
scroll to position [242, 0]
